Goal: Task Accomplishment & Management: Complete application form

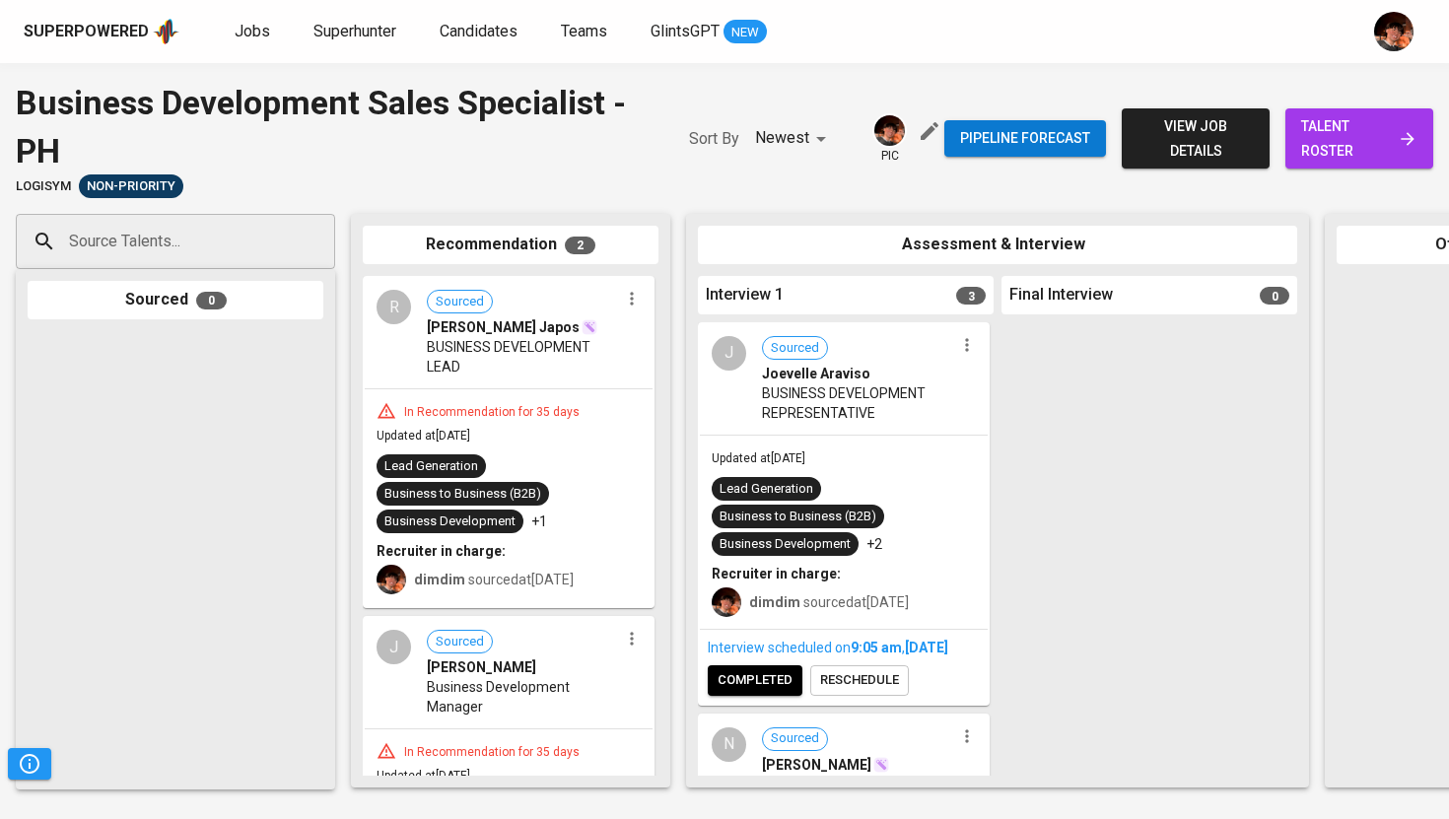
scroll to position [108, 0]
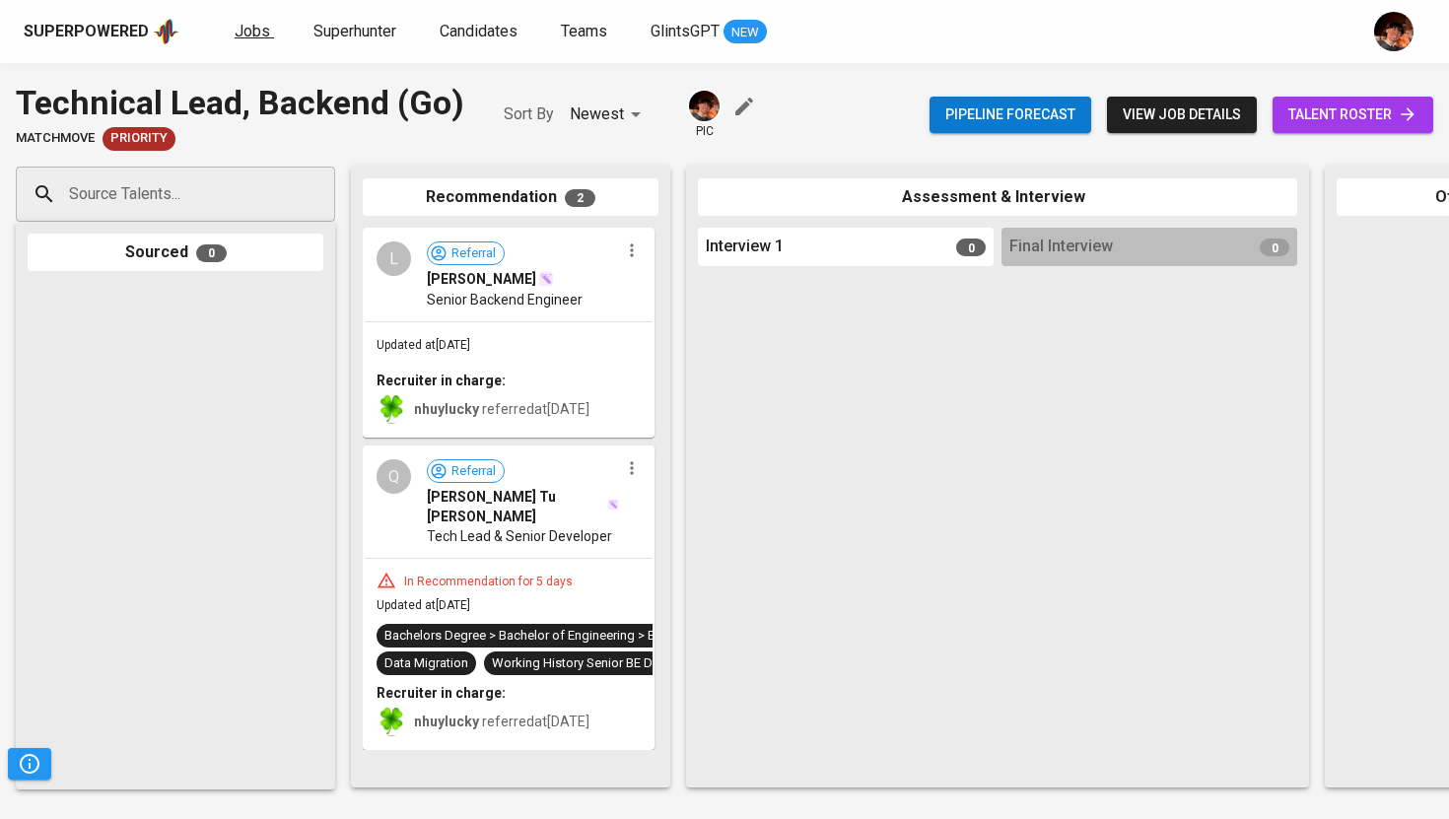
click at [257, 35] on span "Jobs" at bounding box center [252, 31] width 35 height 19
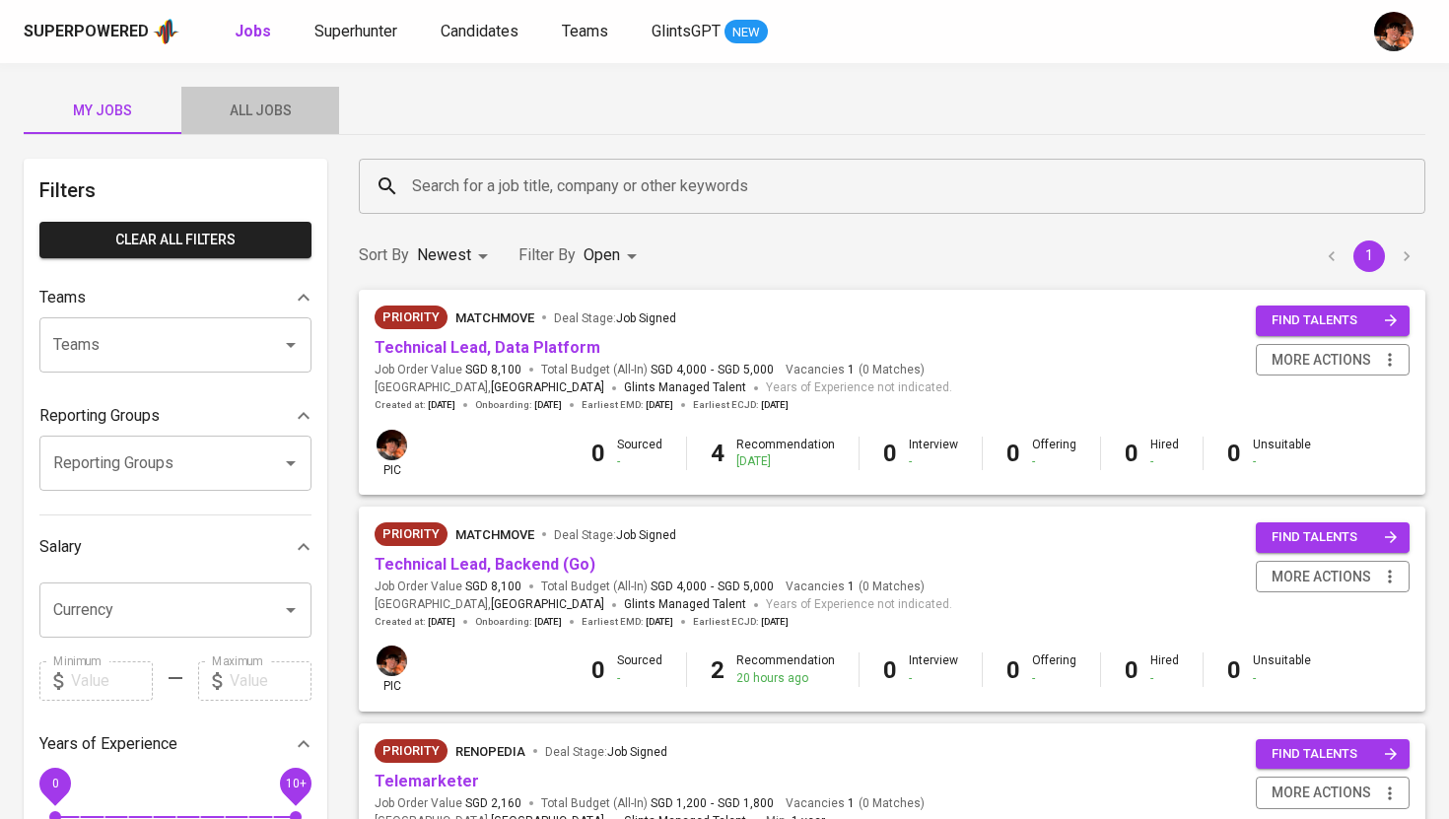
click at [212, 90] on button "All Jobs" at bounding box center [260, 110] width 158 height 47
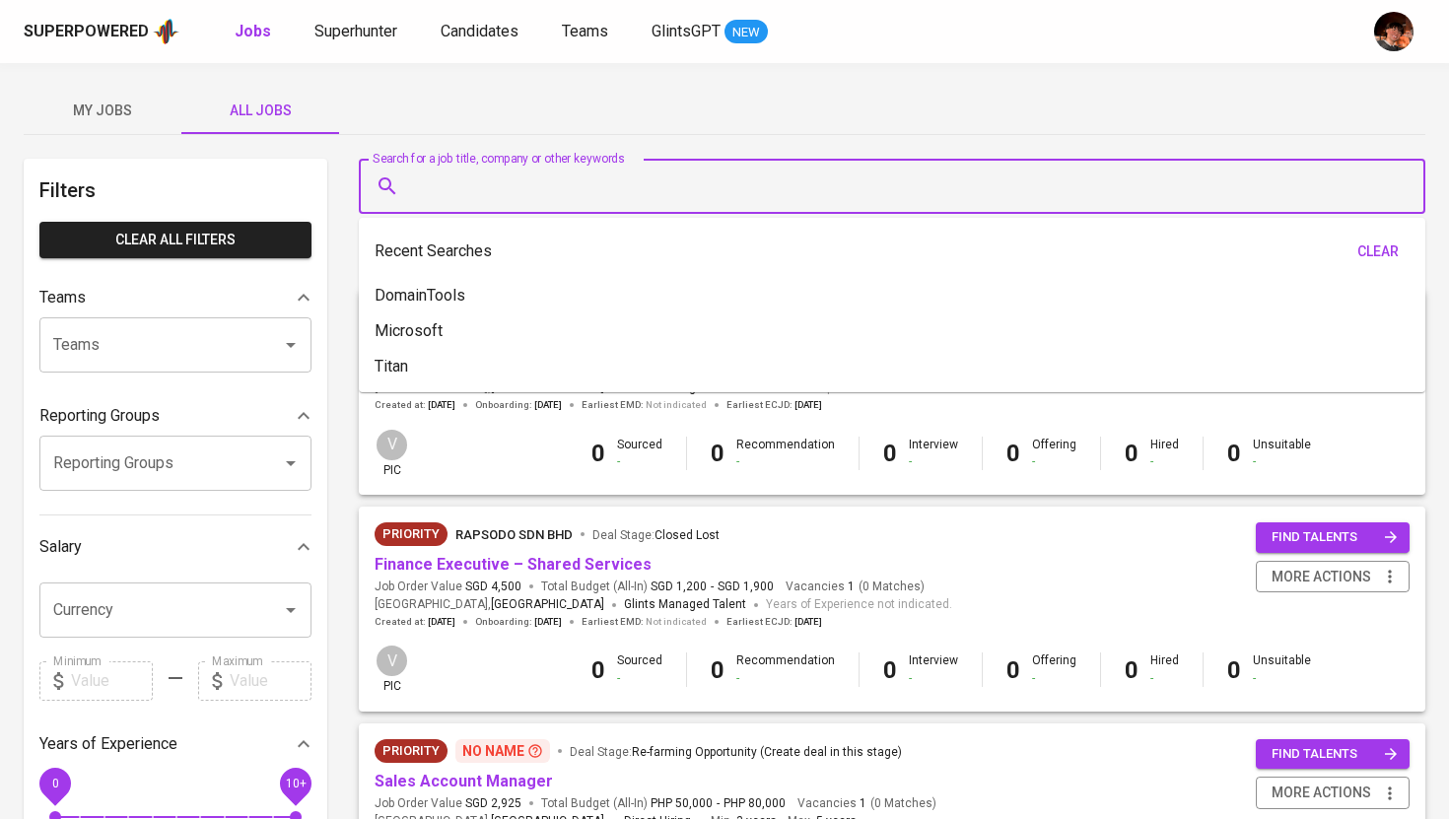
click at [442, 180] on input "Search for a job title, company or other keywords" at bounding box center [897, 186] width 980 height 37
click at [362, 35] on span "Superhunter" at bounding box center [355, 31] width 83 height 19
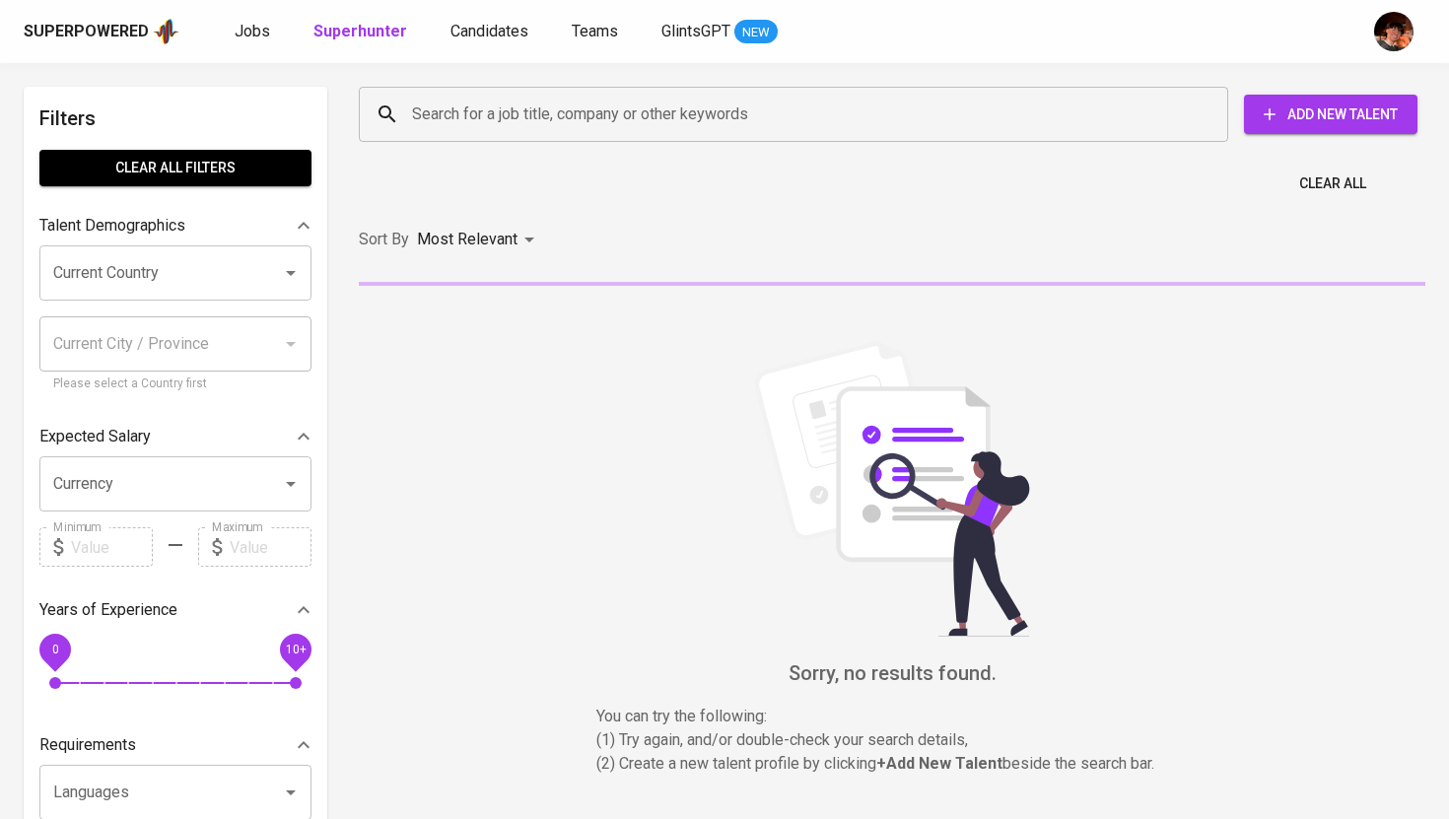
click at [459, 114] on input "Search for a job title, company or other keywords" at bounding box center [798, 114] width 783 height 37
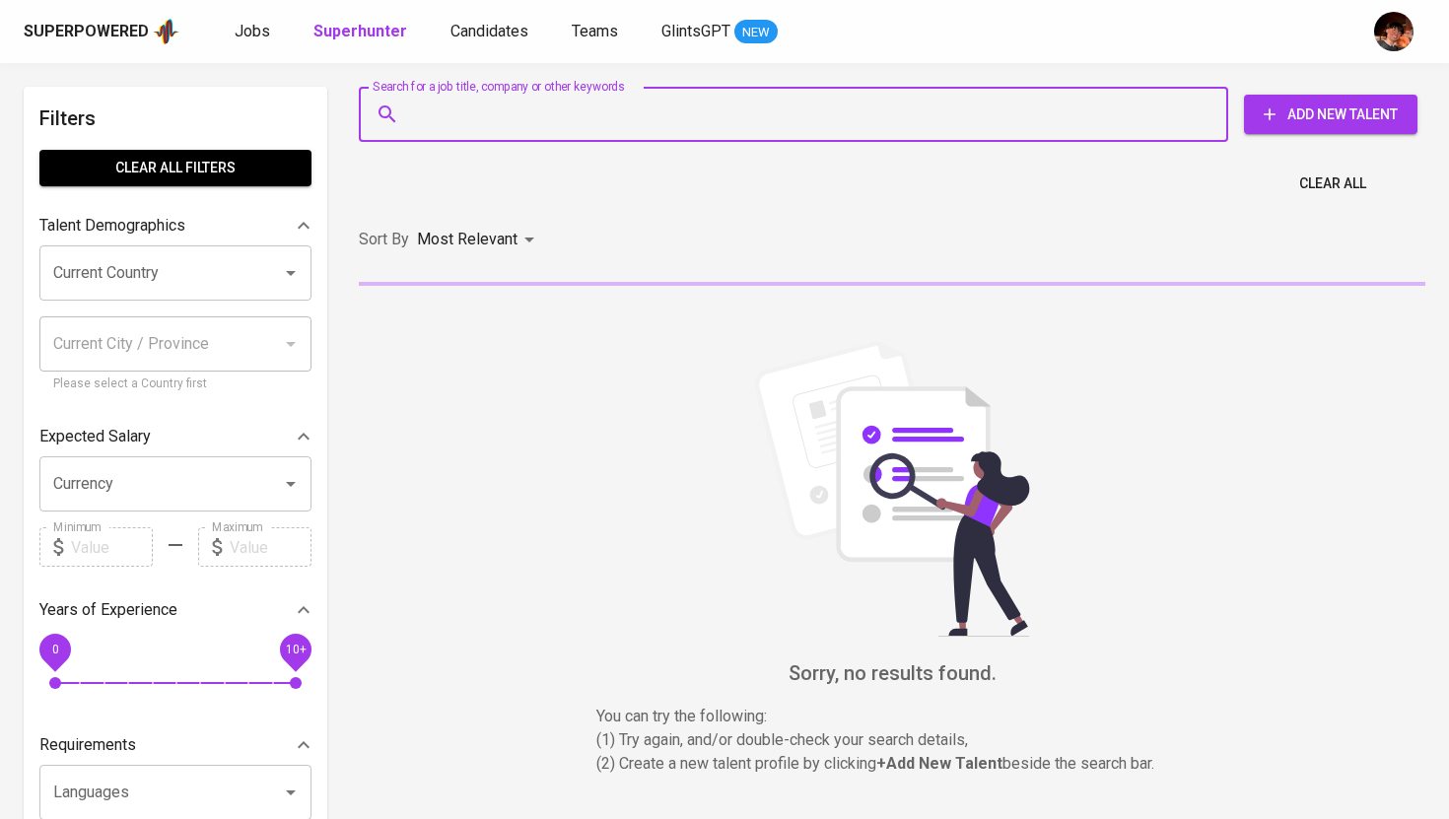
paste input "la_abecilla@yahoo.com"
type input "la_abecilla@yahoo.com"
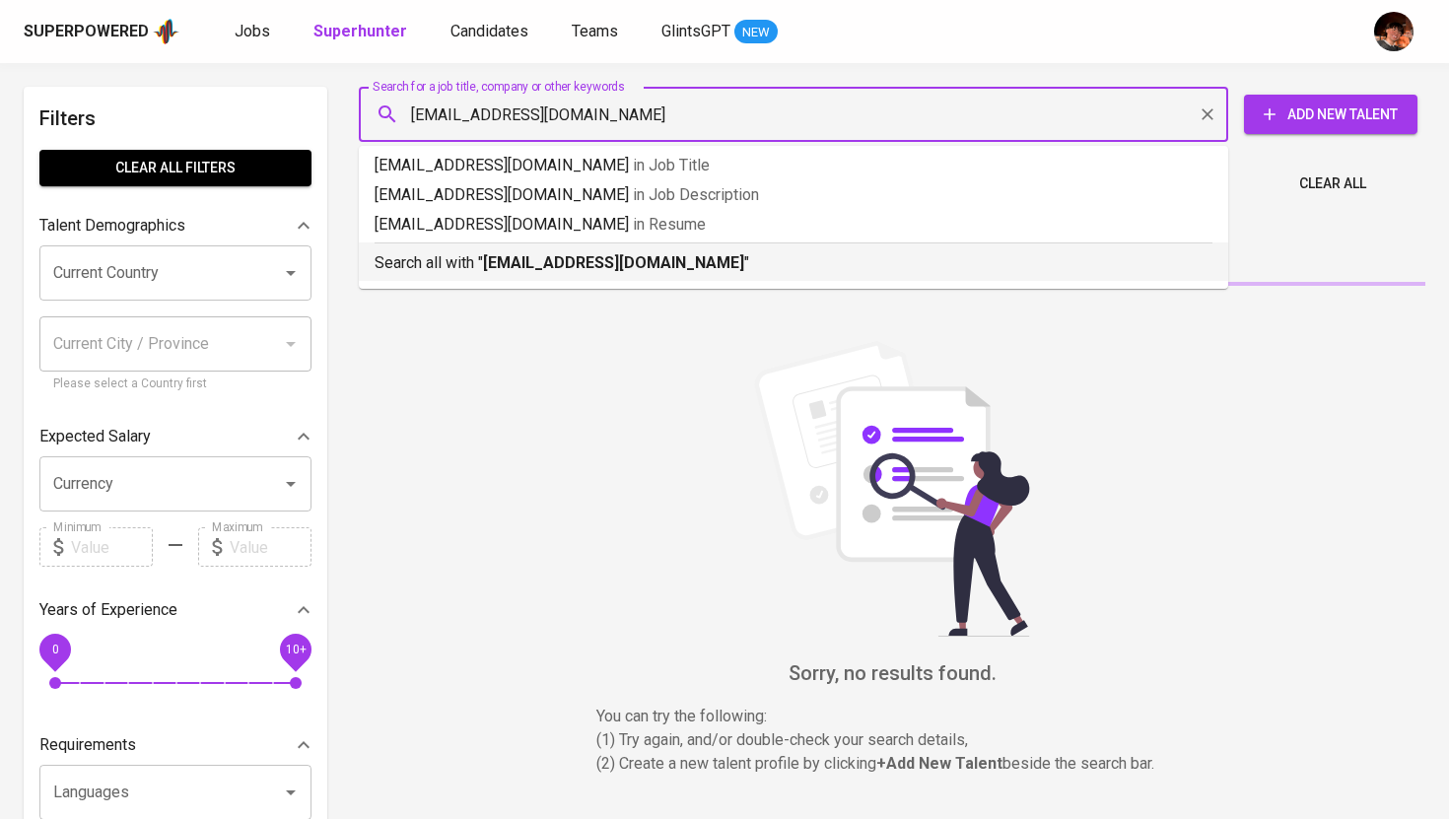
click at [512, 255] on b "la_abecilla@yahoo.com" at bounding box center [613, 262] width 261 height 19
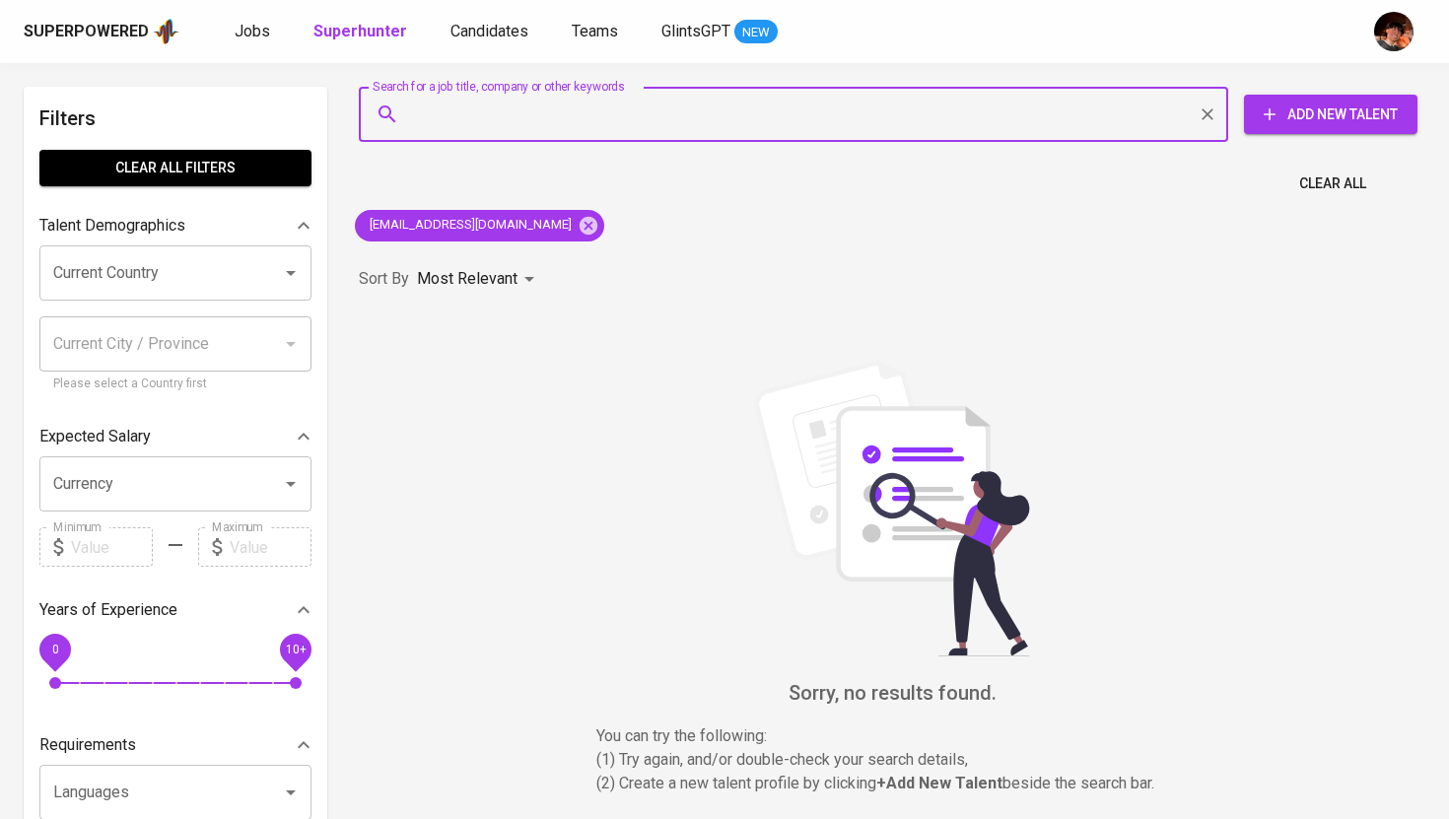
click at [1359, 110] on span "Add New Talent" at bounding box center [1331, 115] width 142 height 25
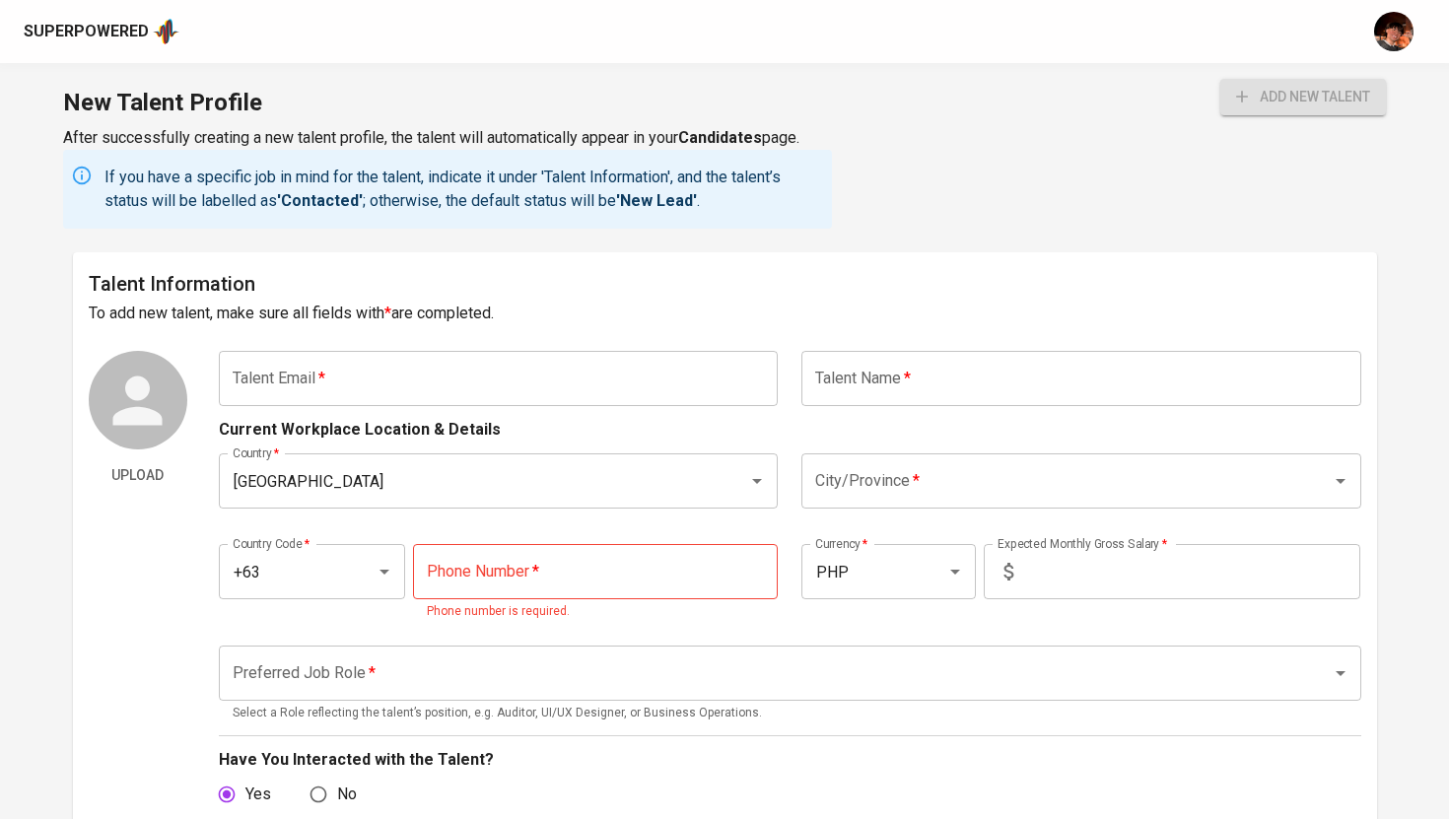
click at [440, 360] on input "text" at bounding box center [499, 378] width 560 height 55
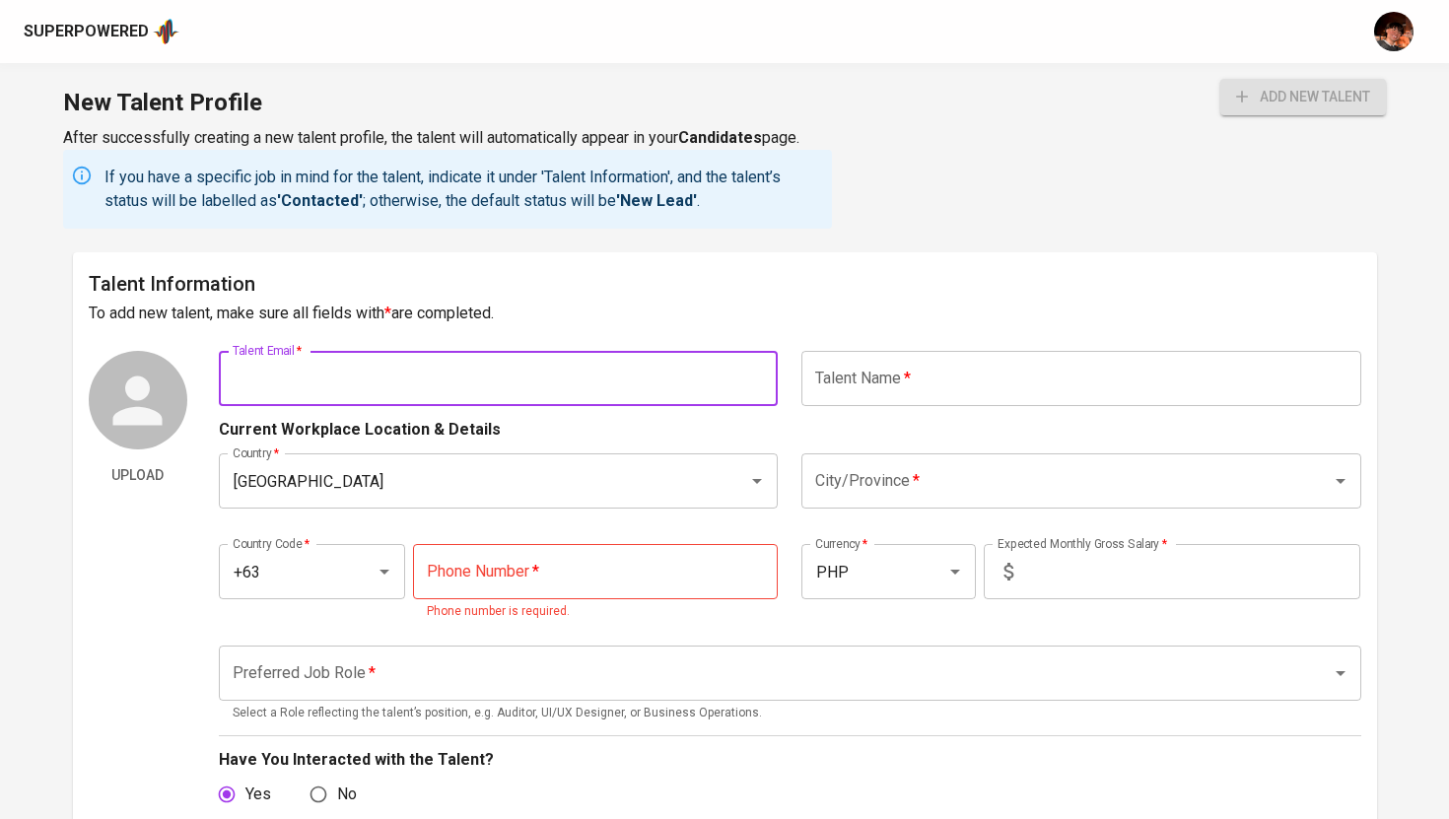
paste input "la_abecilla@yahoo.com"
type input "la_abecilla@yahoo.com"
click at [861, 389] on input "text" at bounding box center [1081, 378] width 560 height 55
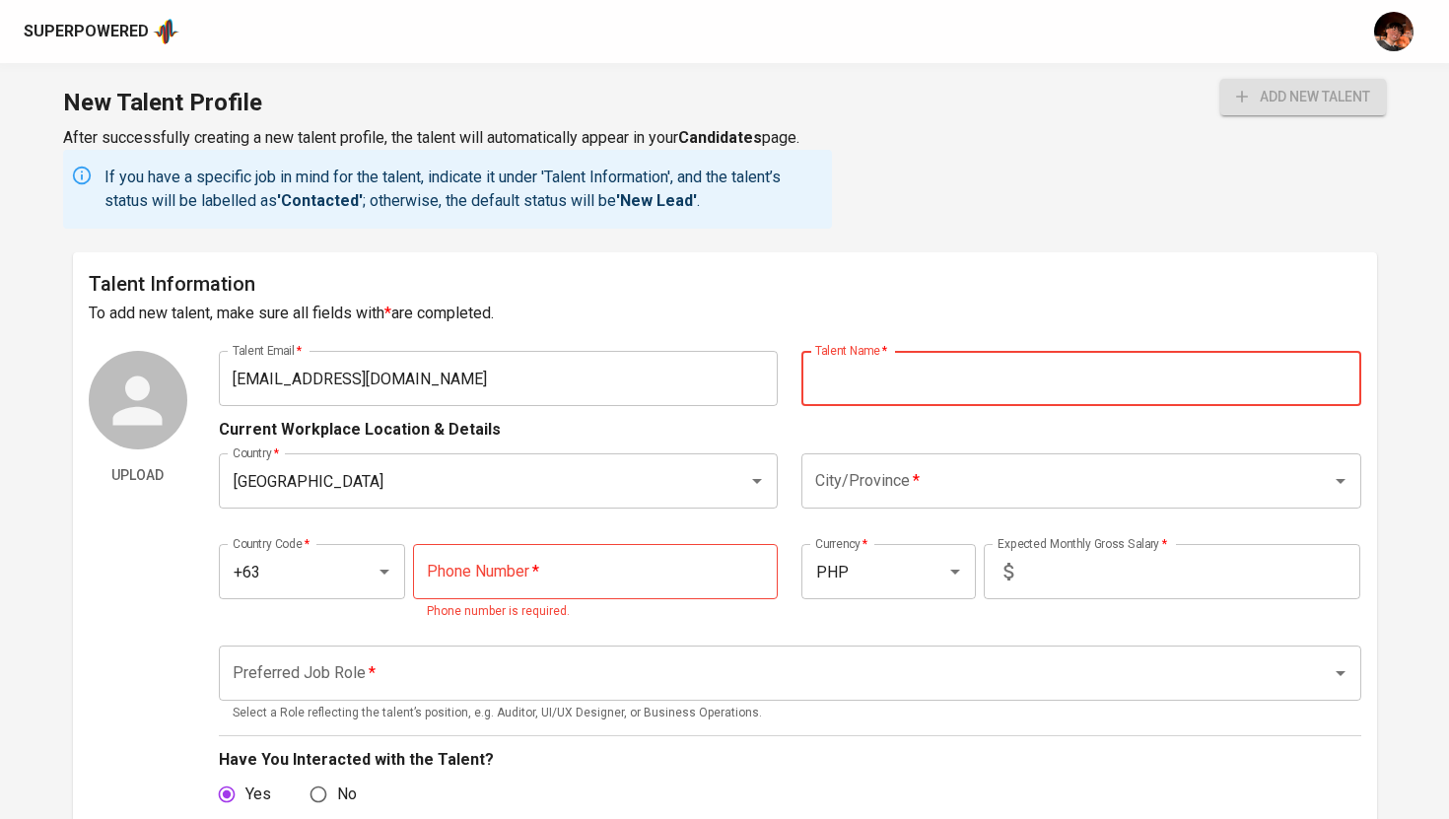
paste input "LOUIS ALBERT B. ABECILLA"
click at [829, 377] on input "LOUIS ALBERT B. ABECILLA" at bounding box center [1081, 378] width 560 height 55
click at [875, 383] on input "Louis ALBERT B. ABECILLA" at bounding box center [1081, 378] width 560 height 55
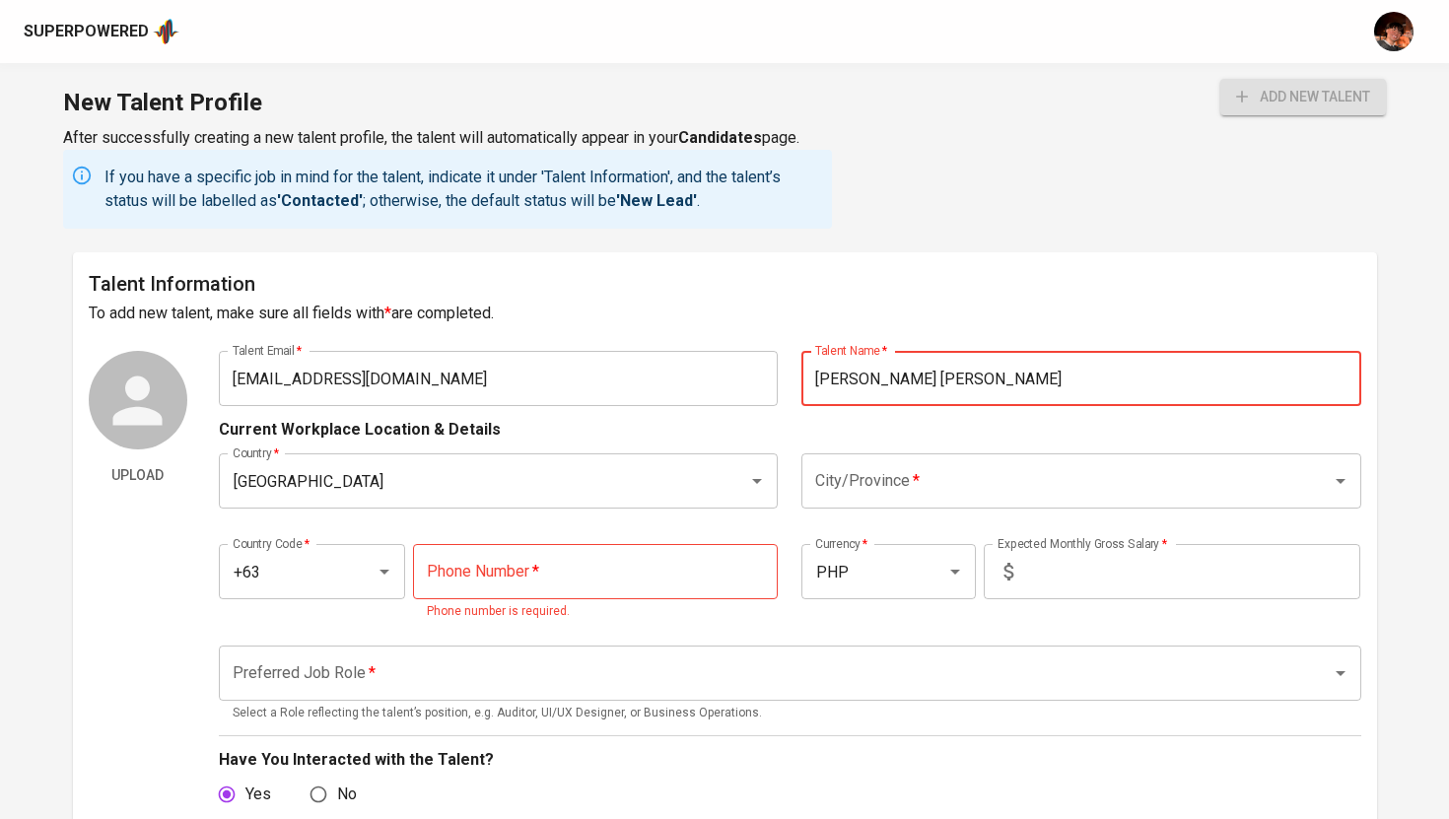
click at [946, 378] on input "Louis Albert B. ABECILLA" at bounding box center [1081, 378] width 560 height 55
type input "Louis Albert B. Abecilla"
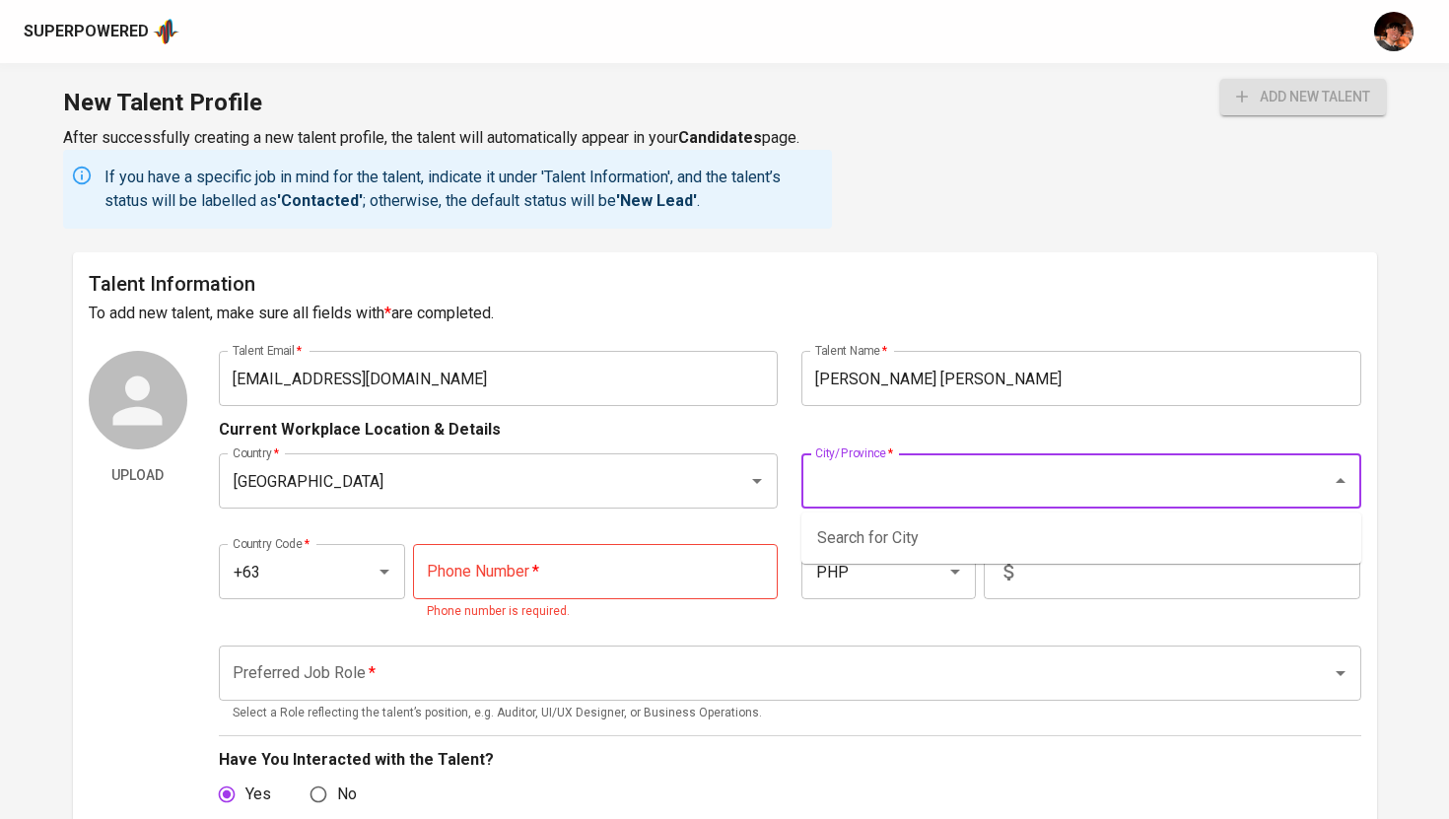
click at [977, 492] on input "City/Province   *" at bounding box center [1053, 480] width 487 height 37
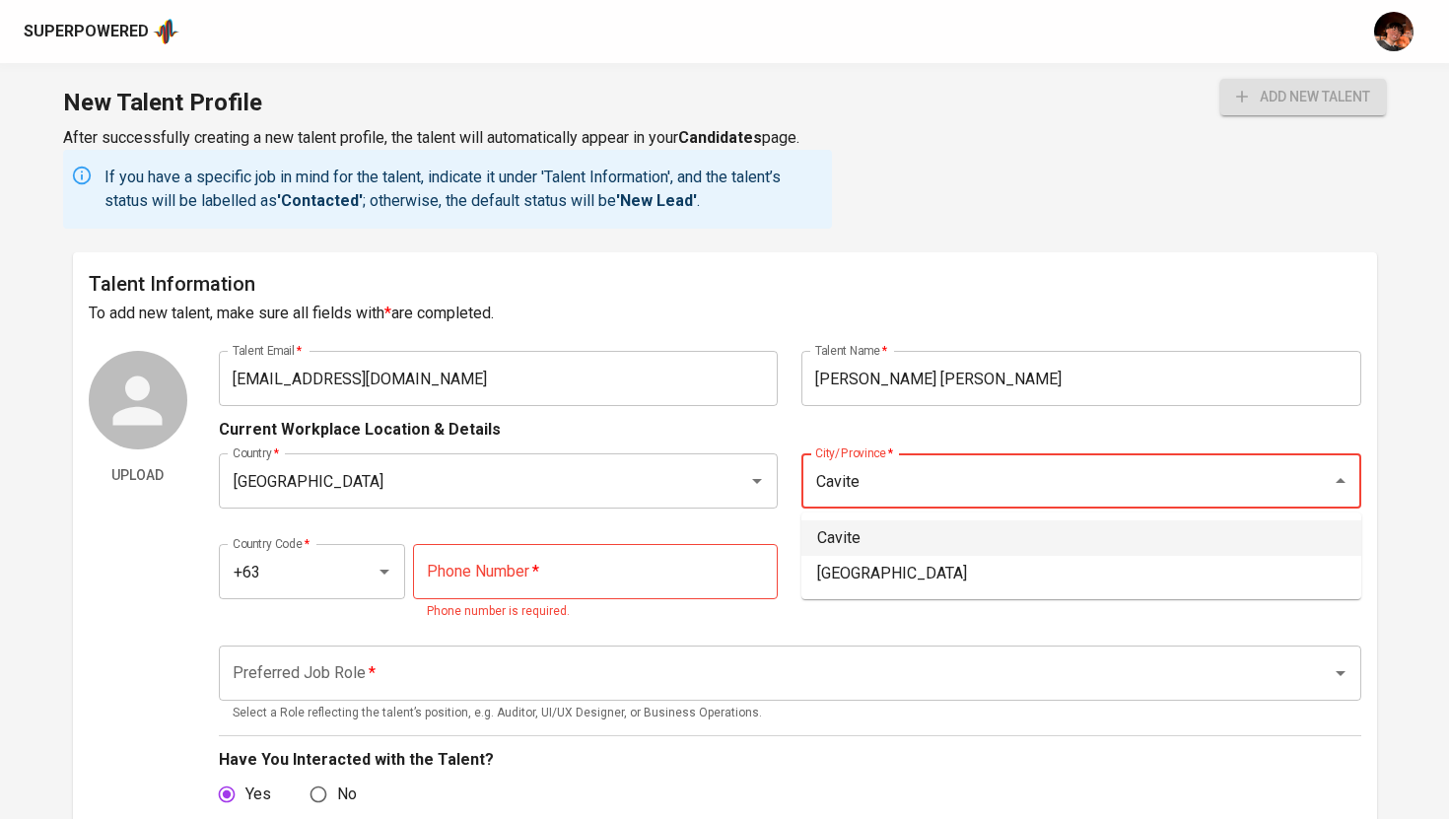
click at [897, 531] on li "Cavite" at bounding box center [1081, 538] width 560 height 35
type input "Cavite"
click at [450, 570] on input "tel" at bounding box center [595, 571] width 365 height 55
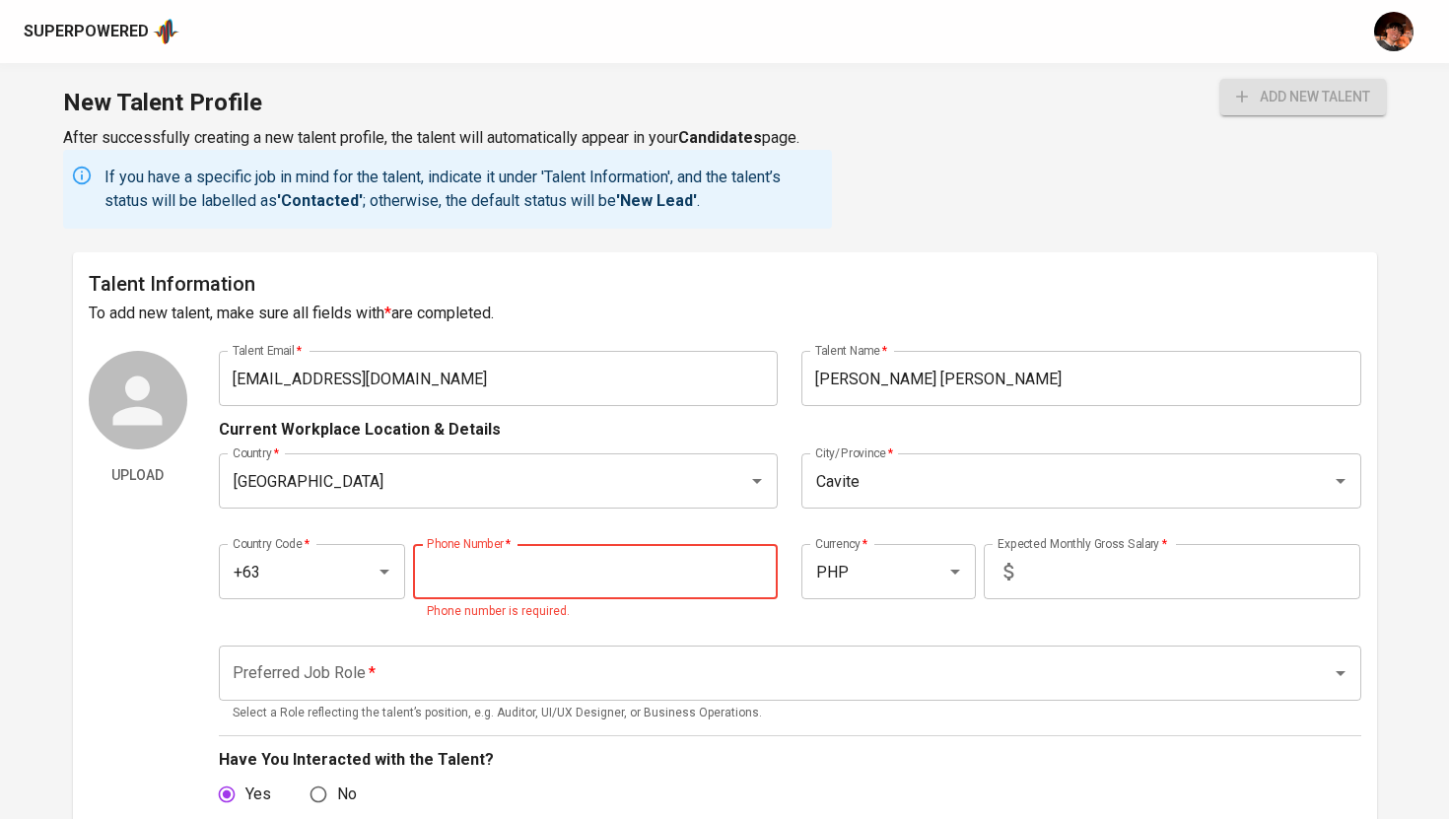
click at [547, 586] on input "tel" at bounding box center [595, 571] width 365 height 55
paste input "927-633-7325"
type input "927-633-7325"
click at [1124, 571] on input "text" at bounding box center [1190, 571] width 339 height 55
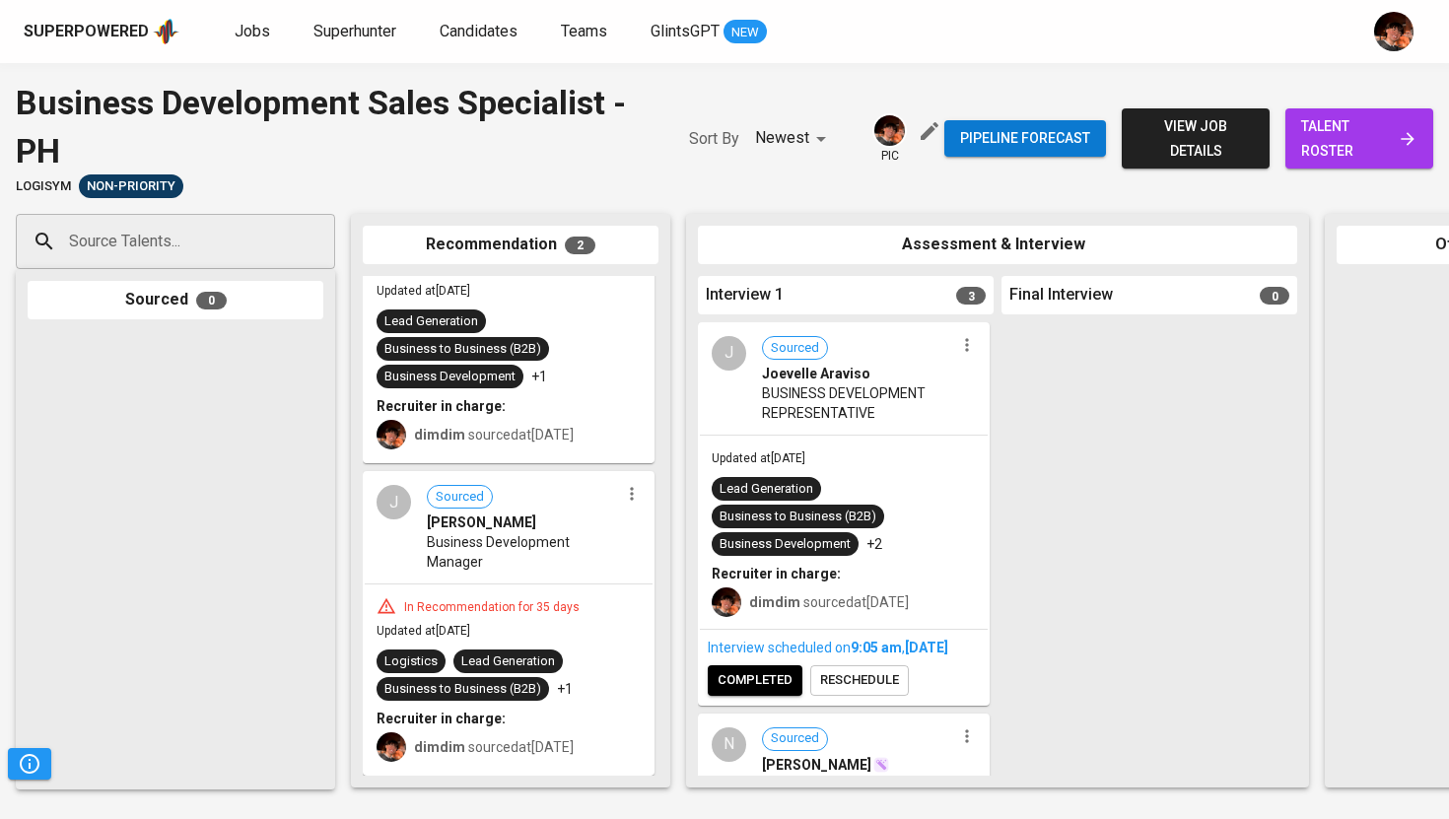
click at [749, 692] on span "completed" at bounding box center [755, 680] width 75 height 23
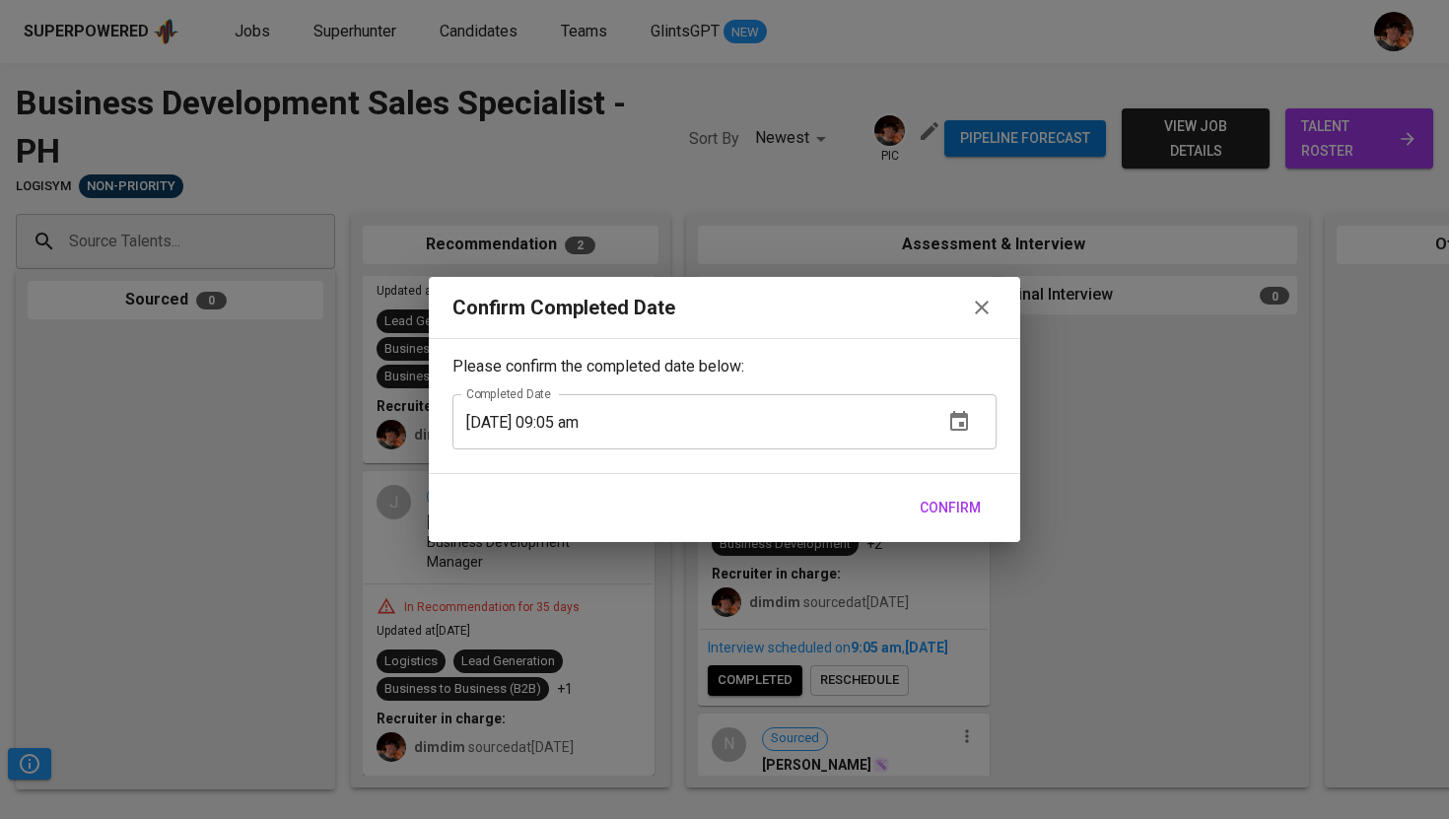
click at [966, 510] on span "Confirm" at bounding box center [950, 508] width 61 height 25
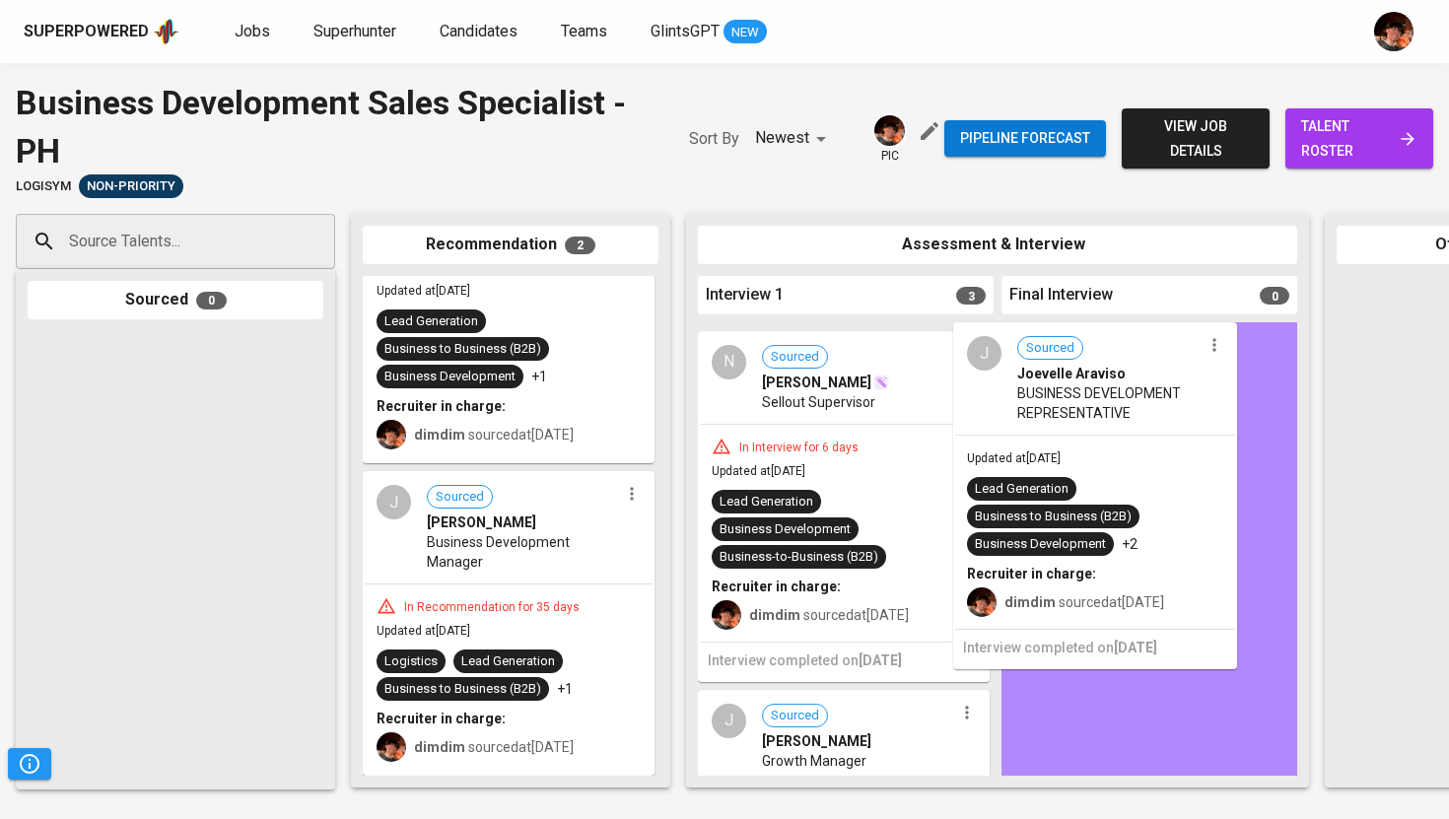
drag, startPoint x: 772, startPoint y: 394, endPoint x: 1039, endPoint y: 394, distance: 267.2
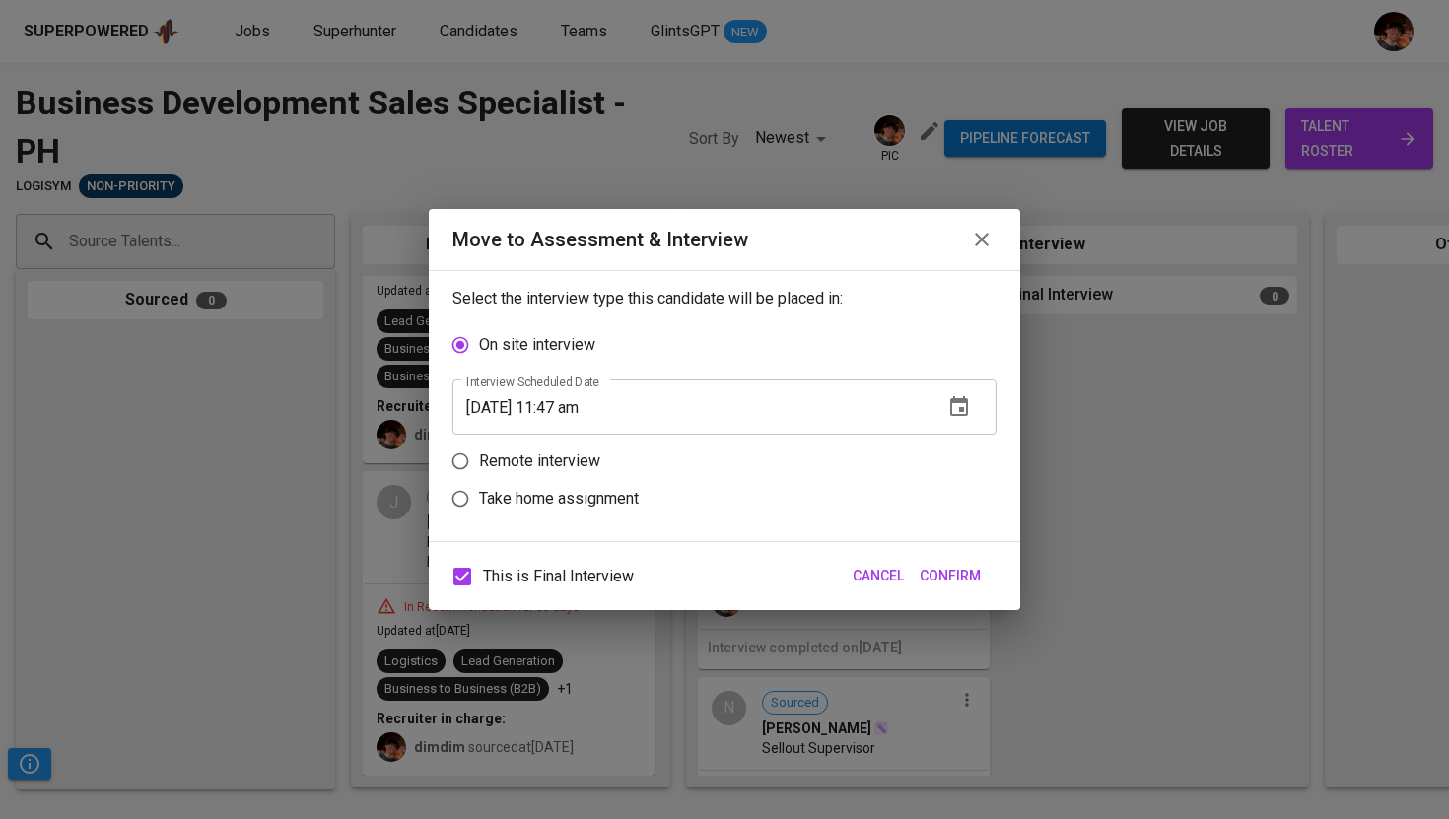
click at [603, 451] on label "Remote interview" at bounding box center [711, 461] width 539 height 37
click at [479, 451] on input "Remote interview" at bounding box center [460, 461] width 37 height 37
radio input "true"
click at [569, 438] on input "09/12/2025 11:47 am" at bounding box center [689, 444] width 475 height 55
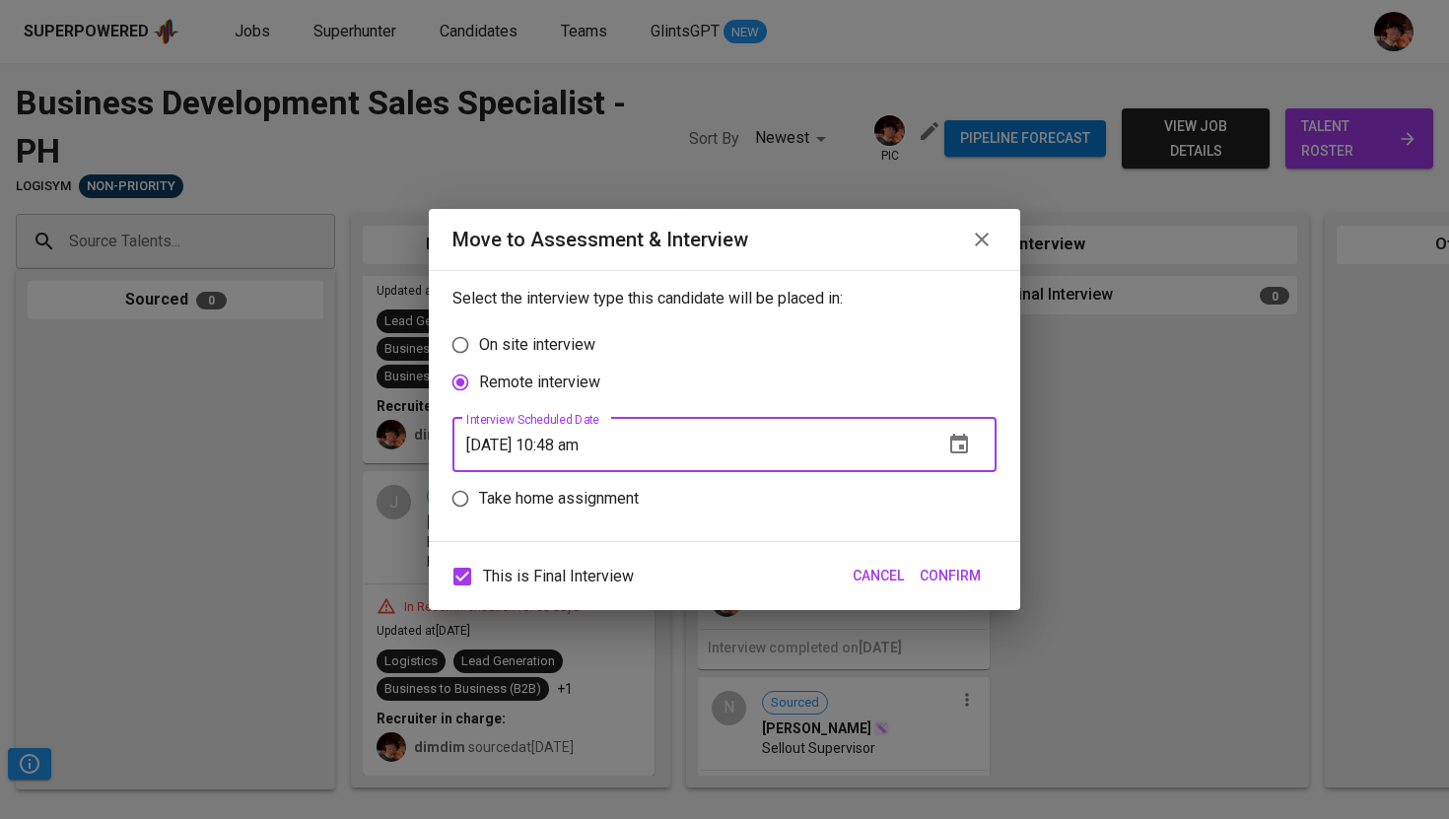
type input "09/12/2025 10:48 am"
click at [959, 573] on span "Confirm" at bounding box center [950, 576] width 61 height 25
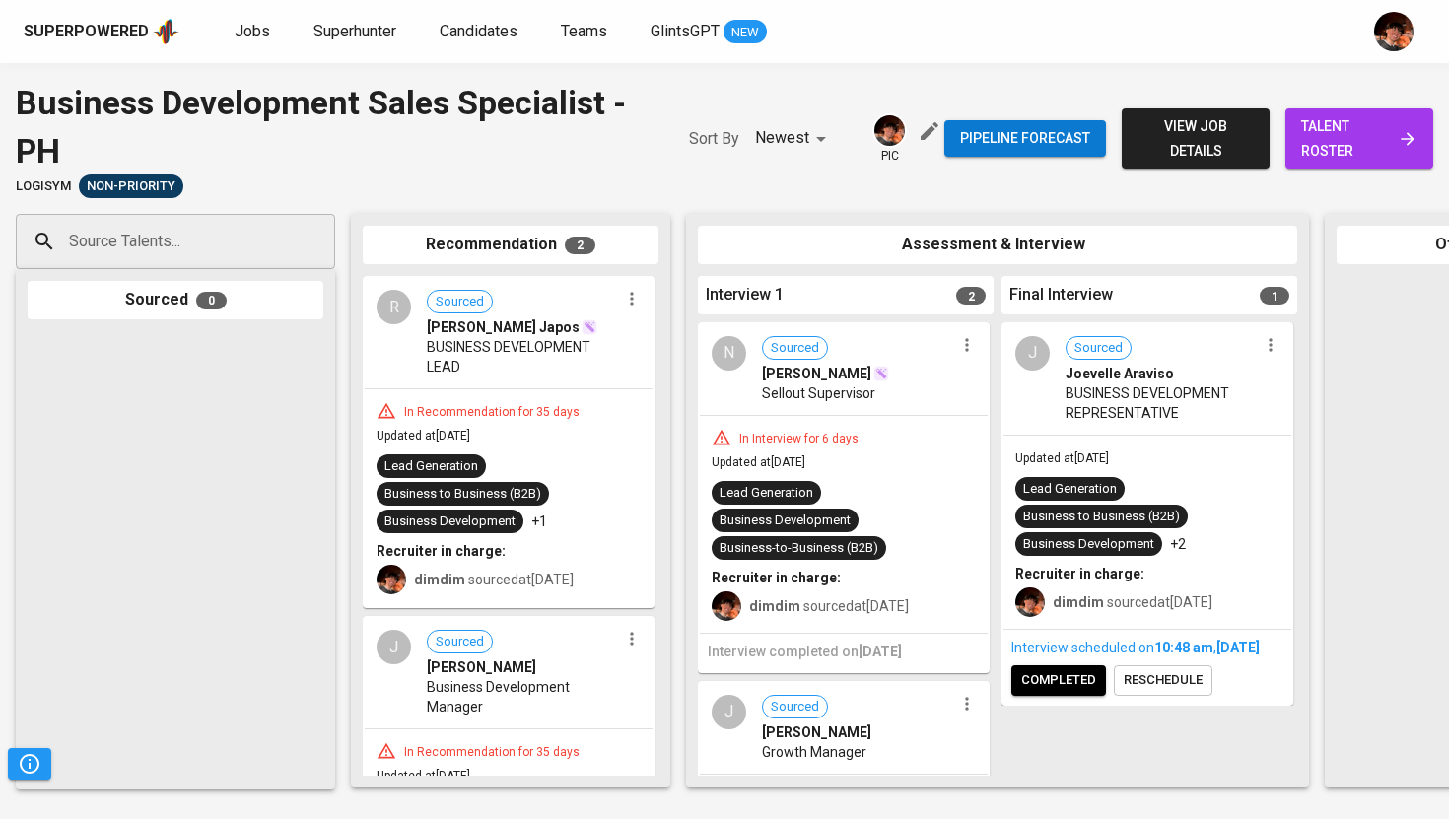
scroll to position [163, 0]
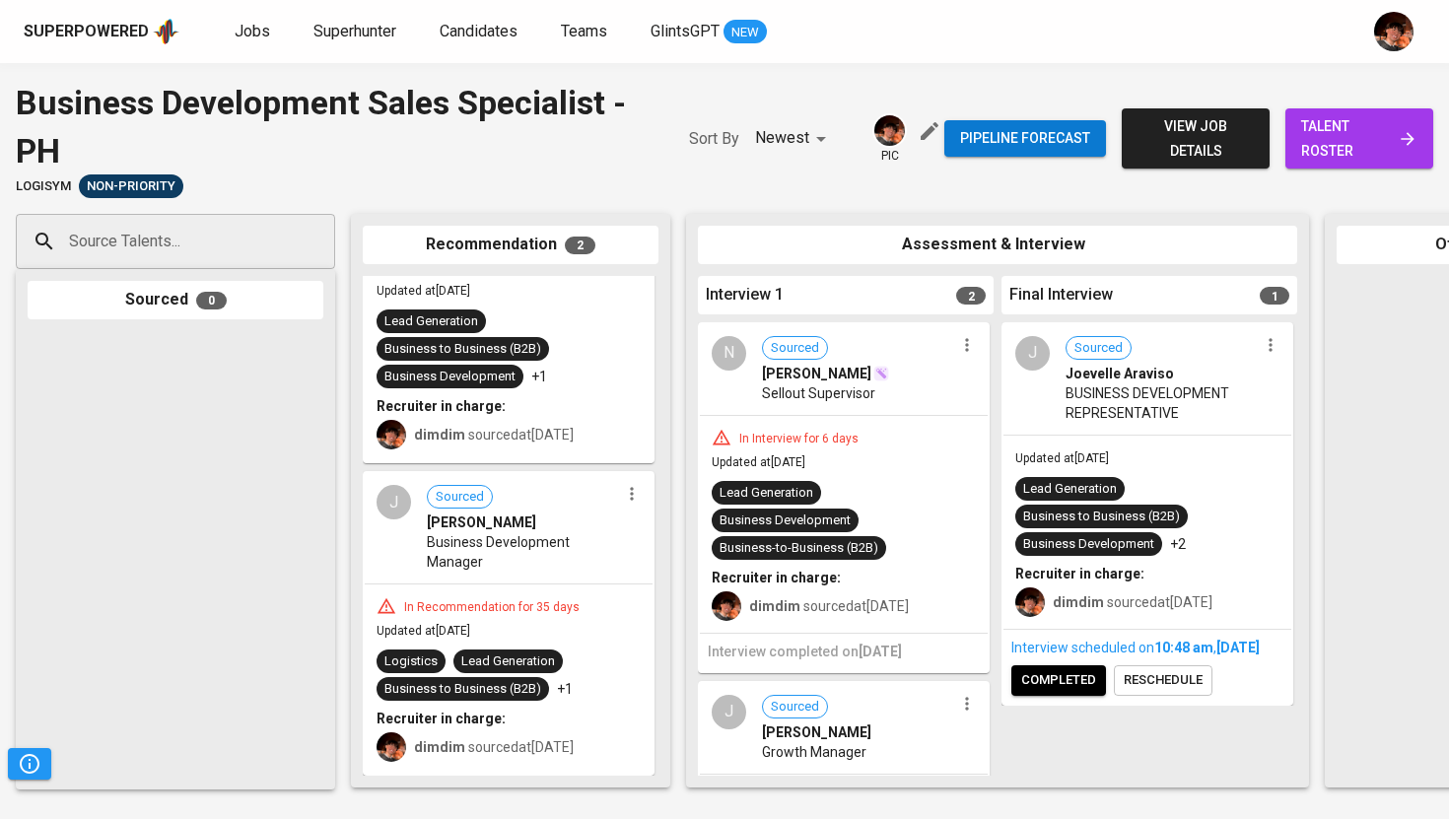
click at [1087, 692] on span "completed" at bounding box center [1058, 680] width 75 height 23
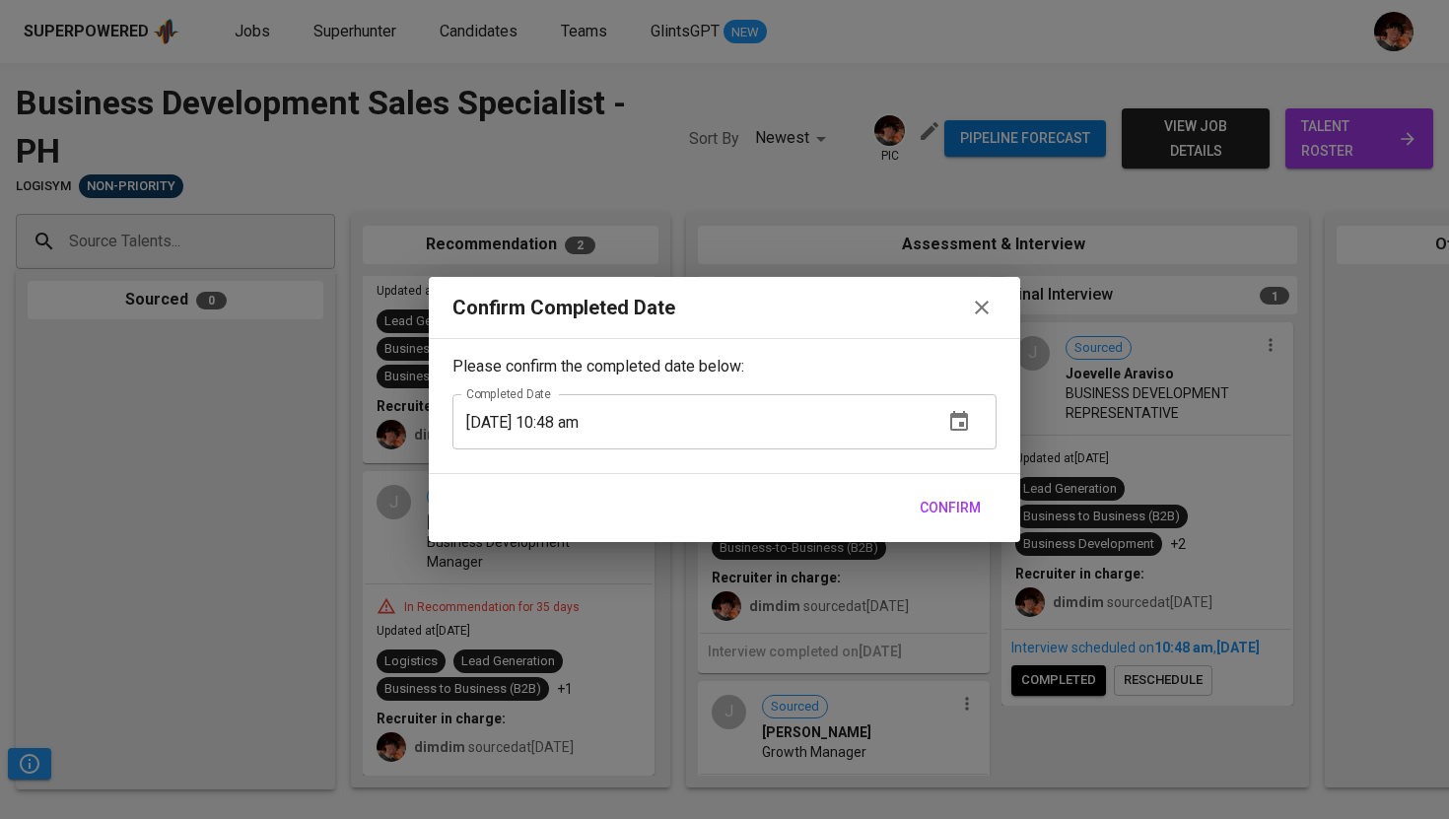
click at [964, 504] on span "Confirm" at bounding box center [950, 508] width 61 height 25
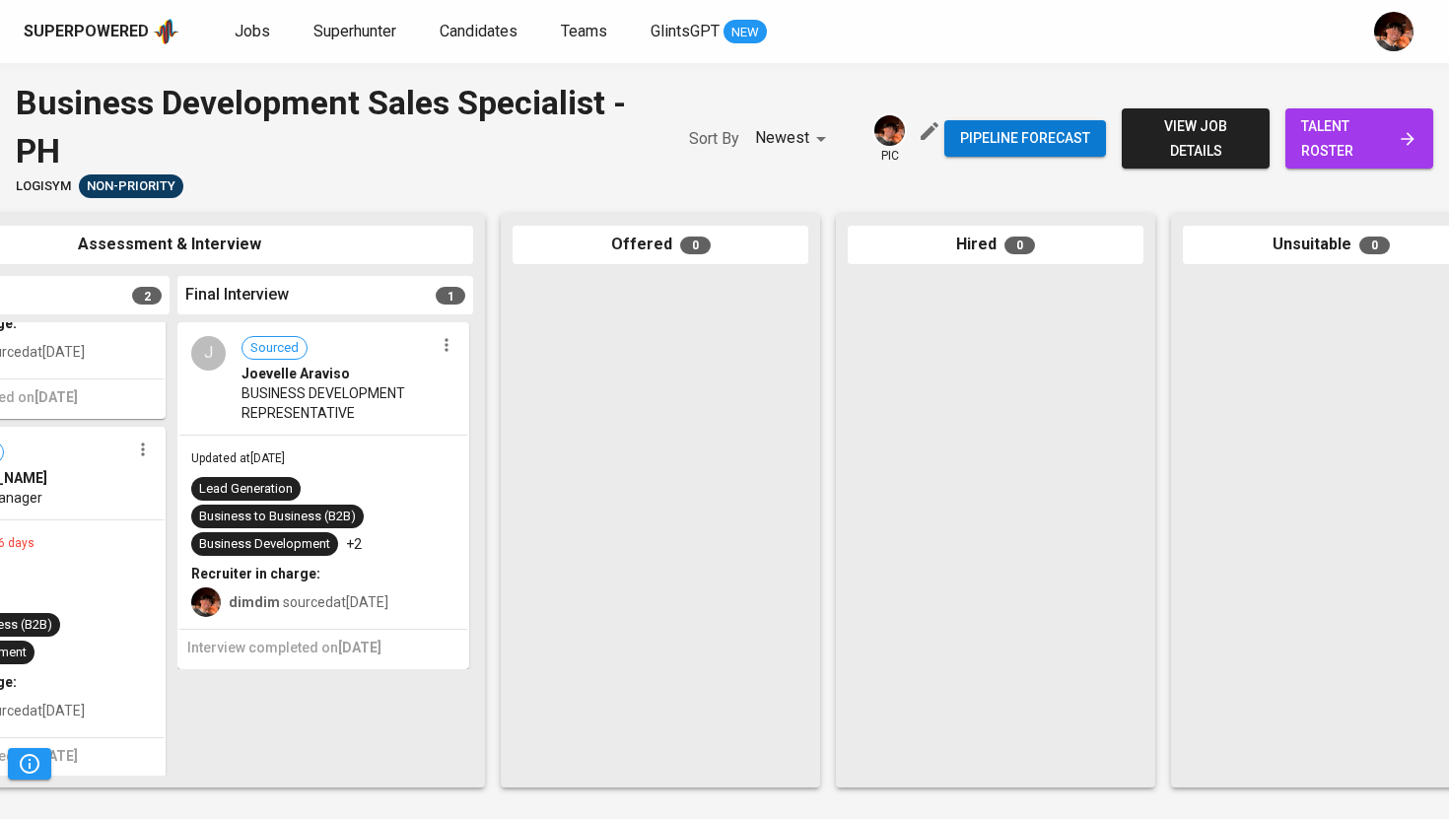
scroll to position [0, 898]
